Goal: Complete application form

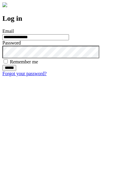
type input "**********"
click at [16, 71] on input "******" at bounding box center [9, 68] width 14 height 6
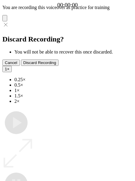
type input "**********"
